Goal: Download file/media

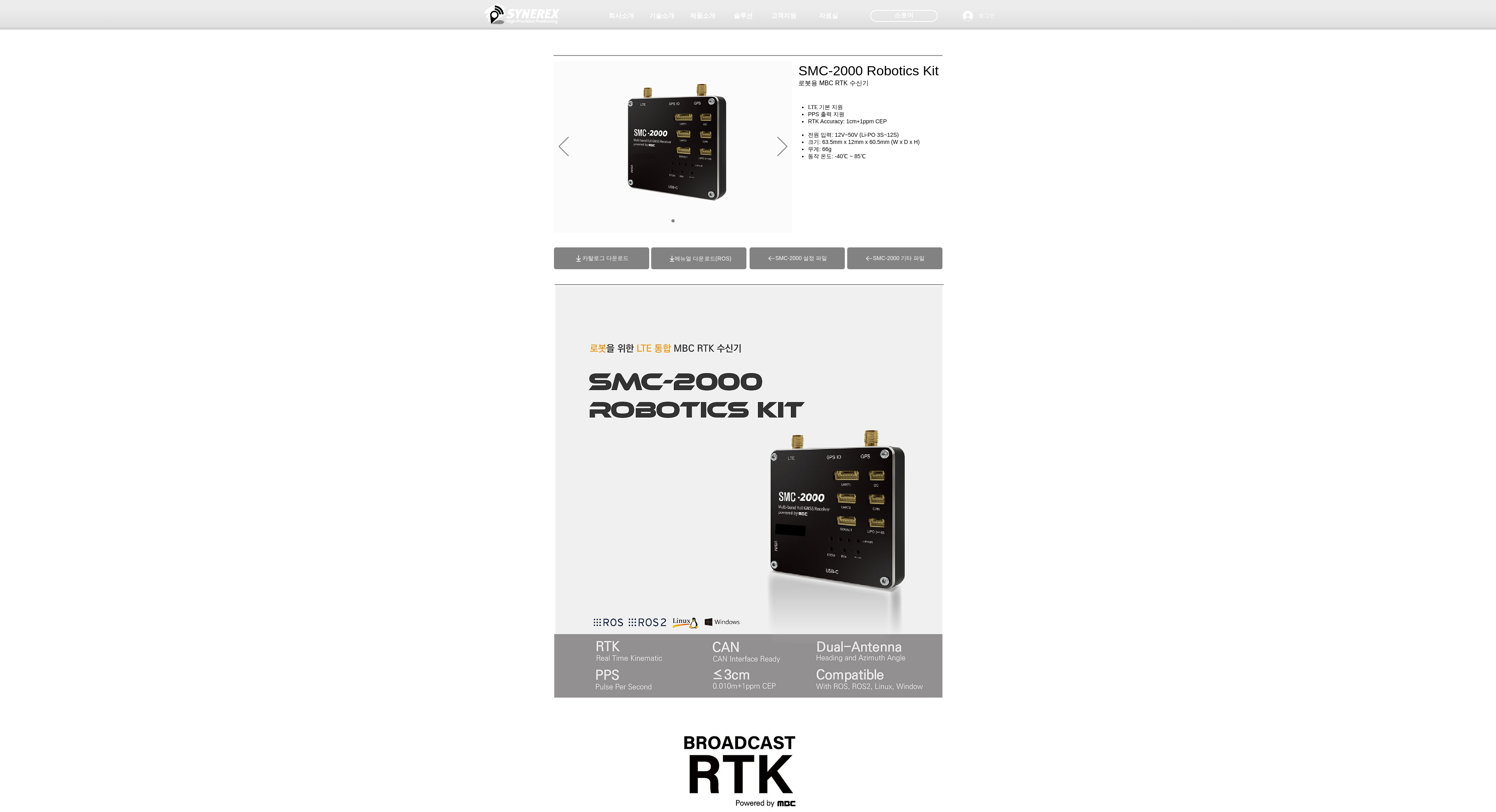
click at [507, 262] on span "(ROS)메뉴얼 다운로드" at bounding box center [703, 258] width 57 height 6
click at [507, 260] on span "SMC-2000 설정 파일" at bounding box center [801, 258] width 52 height 7
click at [507, 265] on span "카탈로그 다운로드" at bounding box center [602, 258] width 95 height 22
click at [507, 149] on div "슬라이드쇼" at bounding box center [673, 147] width 239 height 171
click at [507, 148] on icon "다음" at bounding box center [782, 146] width 10 height 20
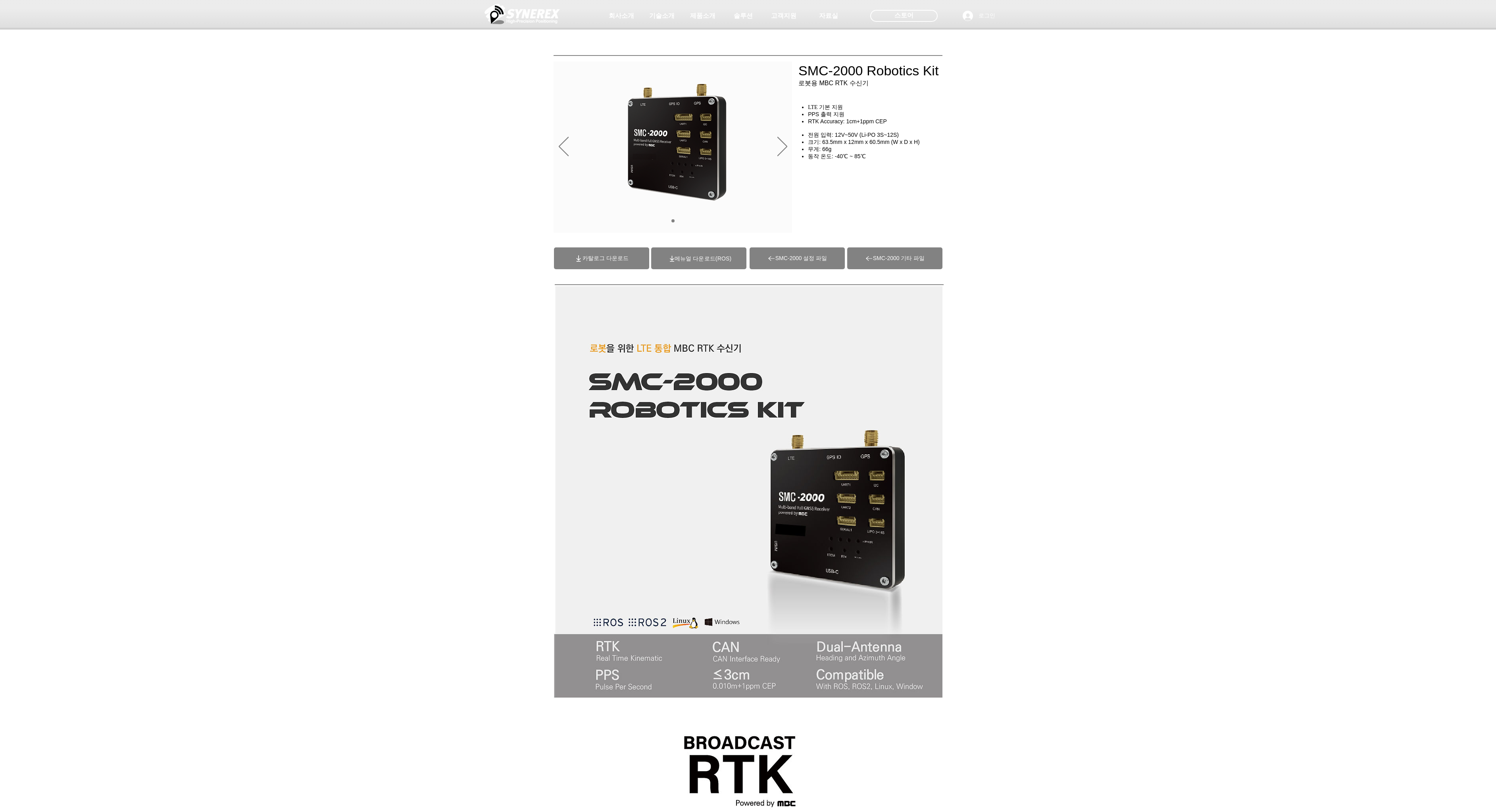
click at [507, 145] on div "슬라이드쇼" at bounding box center [673, 147] width 239 height 171
click at [507, 150] on icon "다음" at bounding box center [782, 146] width 10 height 20
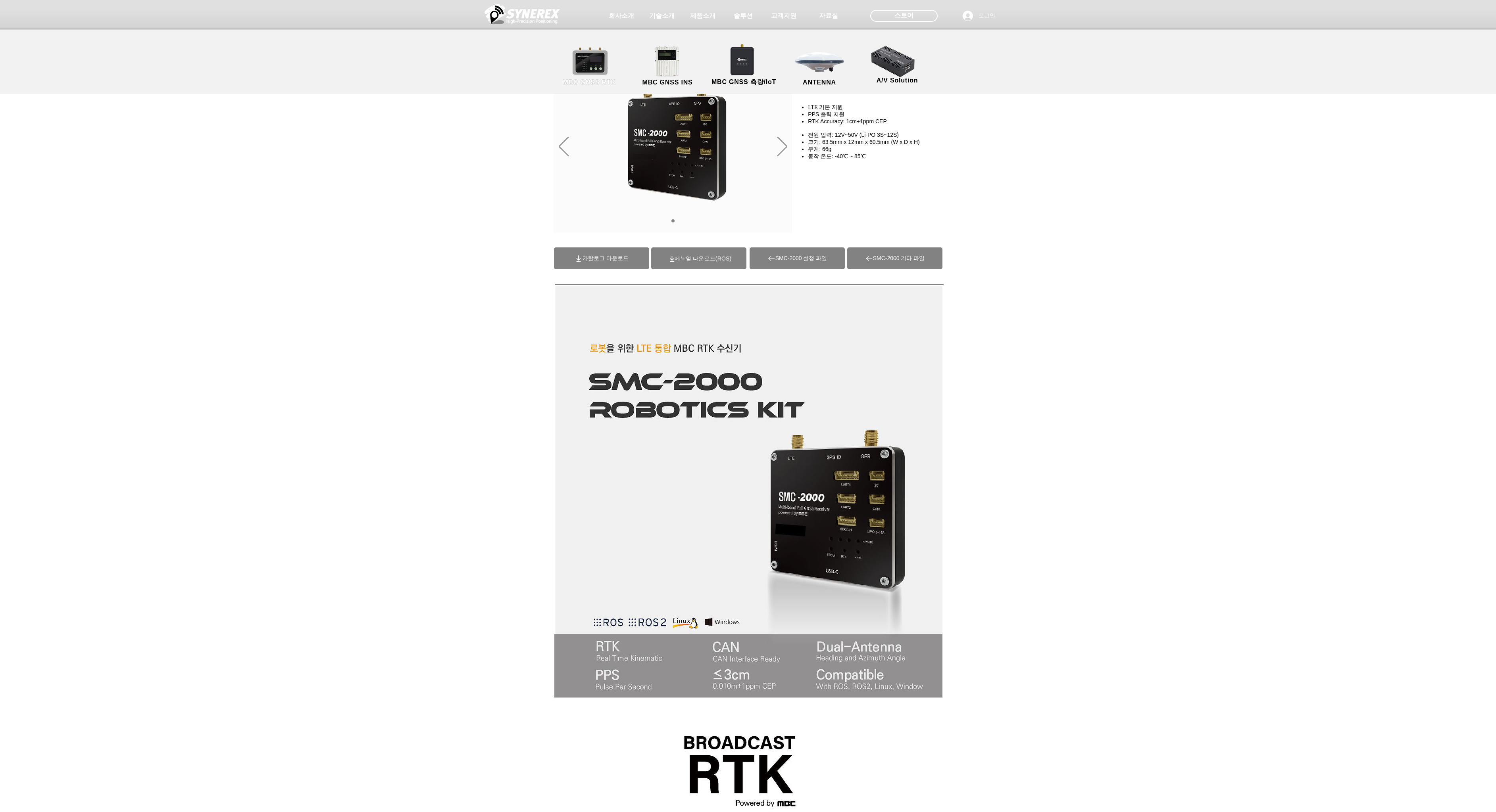
click at [507, 64] on link "MBC GNSS RTK" at bounding box center [589, 66] width 71 height 41
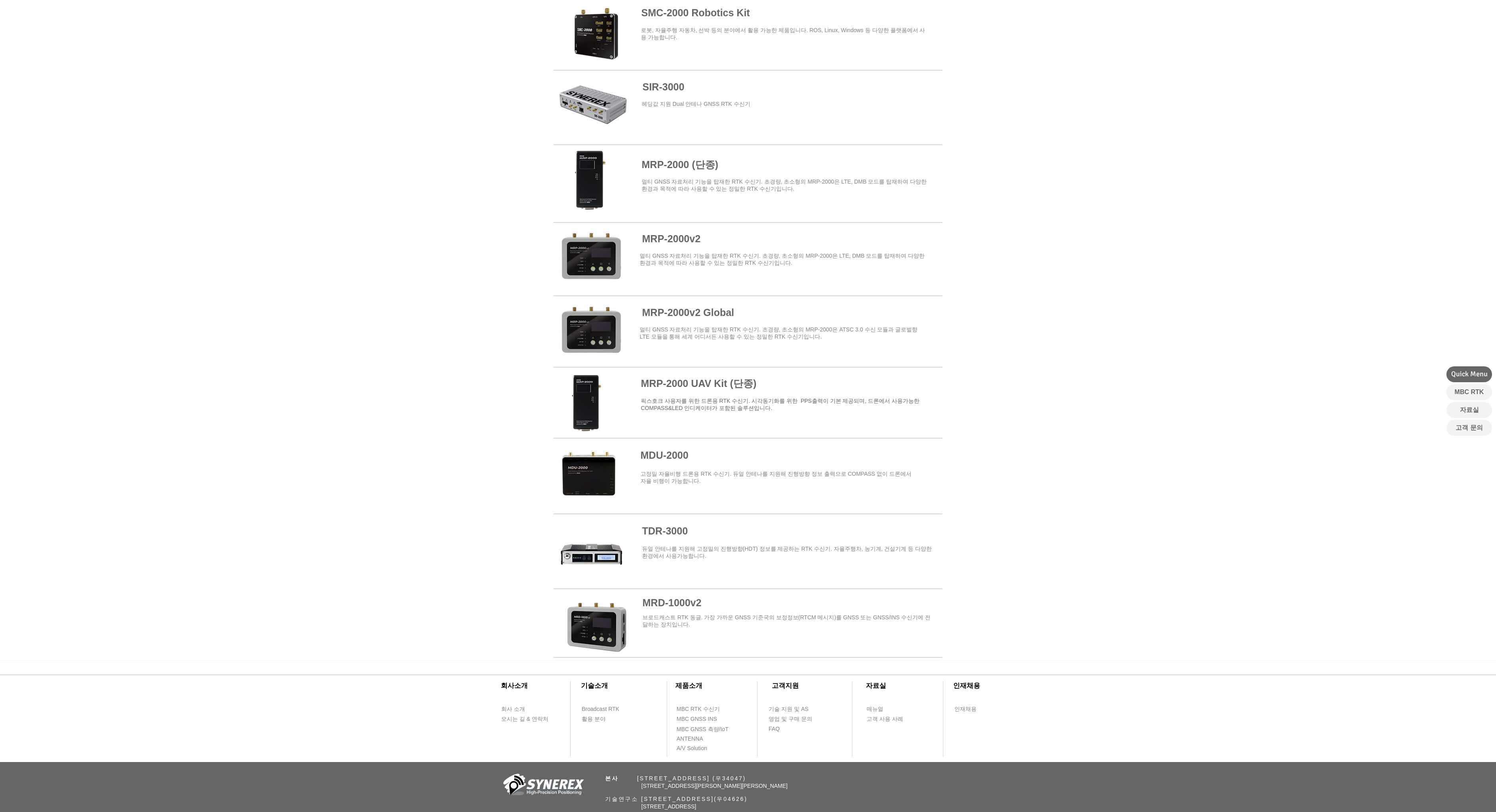
scroll to position [555, 0]
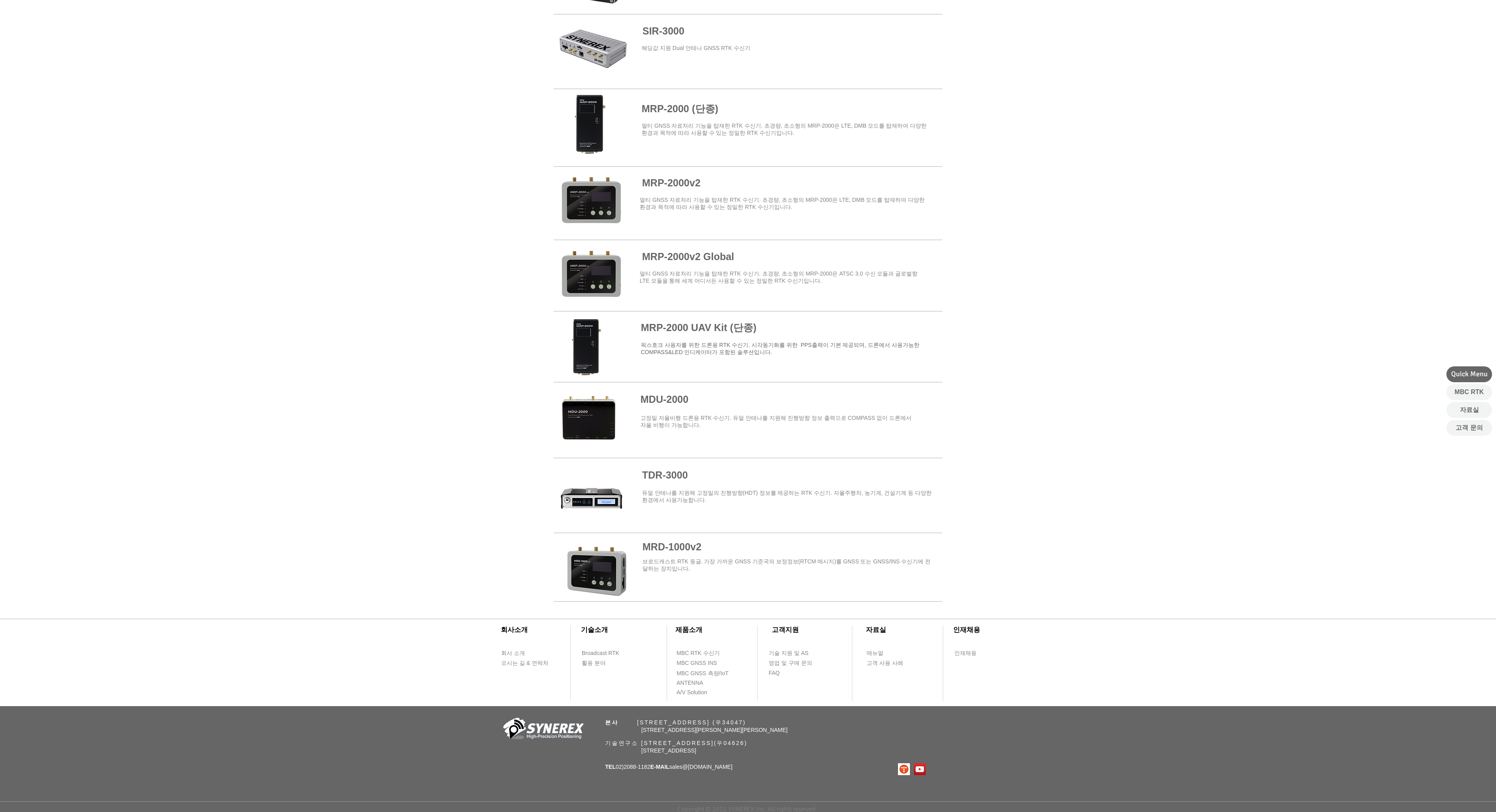
click at [507, 474] on span at bounding box center [747, 491] width 389 height 64
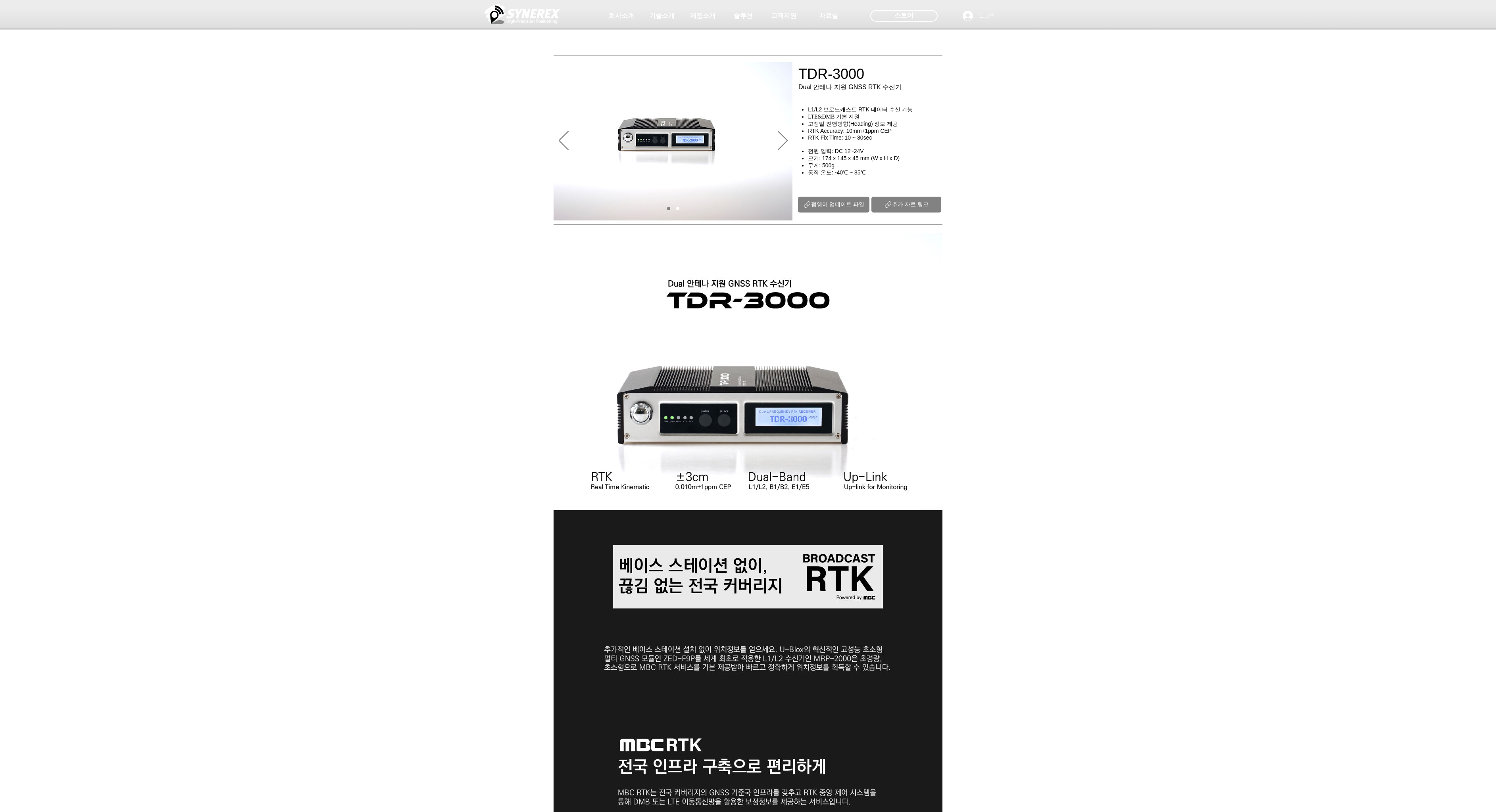
click at [507, 208] on span "추가 자료 링크" at bounding box center [910, 205] width 37 height 7
